Goal: Navigation & Orientation: Understand site structure

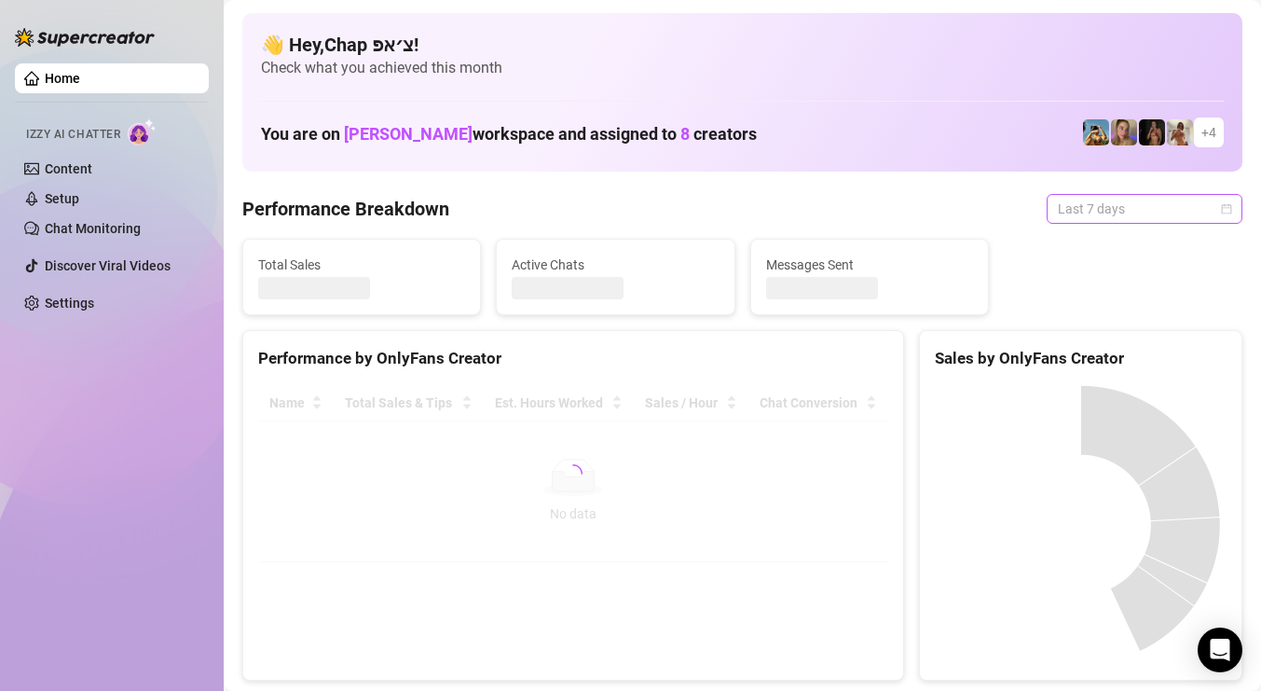
click at [1140, 205] on span "Last 7 days" at bounding box center [1144, 209] width 173 height 28
